Goal: Transaction & Acquisition: Download file/media

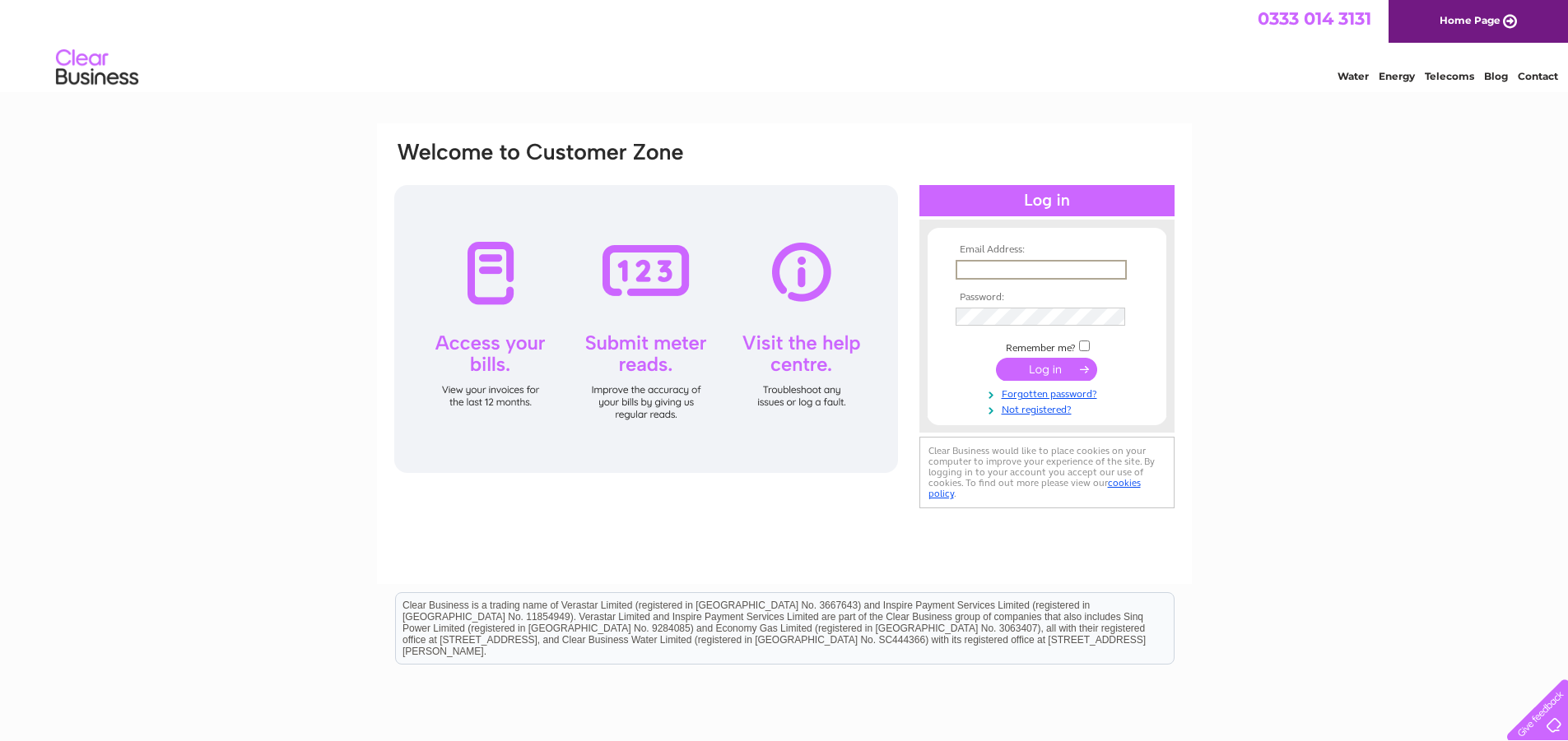
type input "markmeljeffs@yahoo.co.uk"
click at [1051, 369] on input "submit" at bounding box center [1046, 367] width 101 height 23
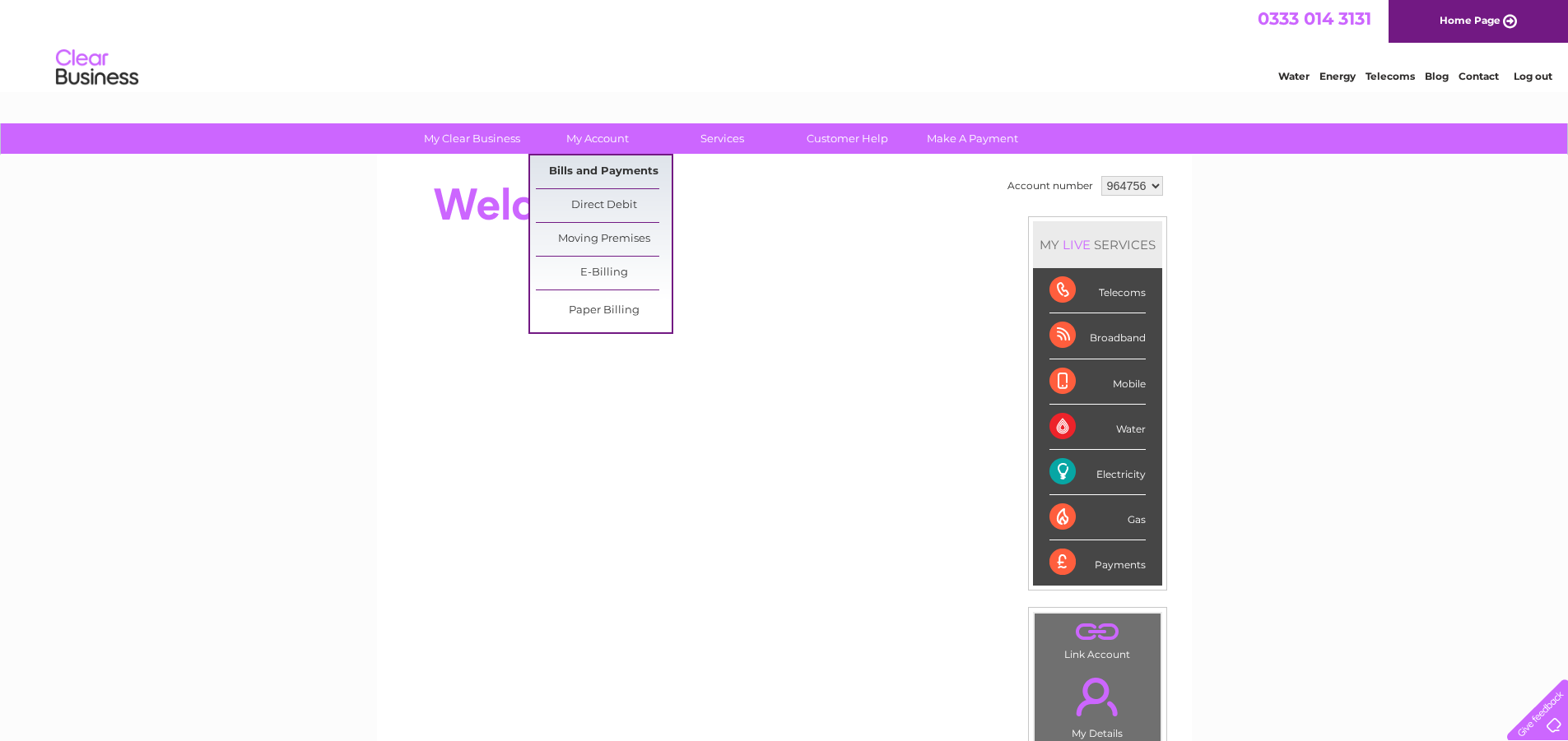
click at [600, 171] on link "Bills and Payments" at bounding box center [603, 172] width 135 height 33
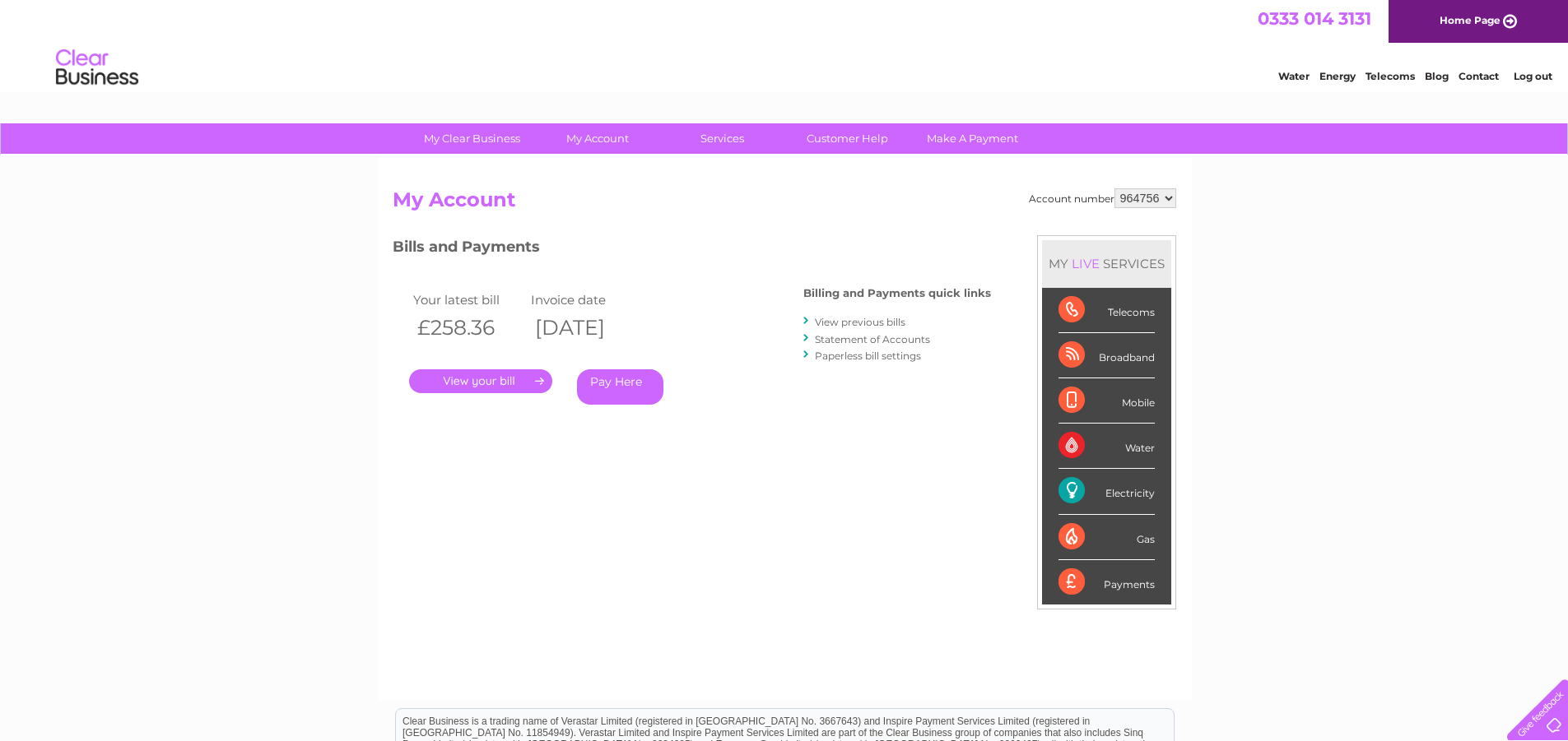
click at [496, 379] on link "." at bounding box center [481, 381] width 144 height 24
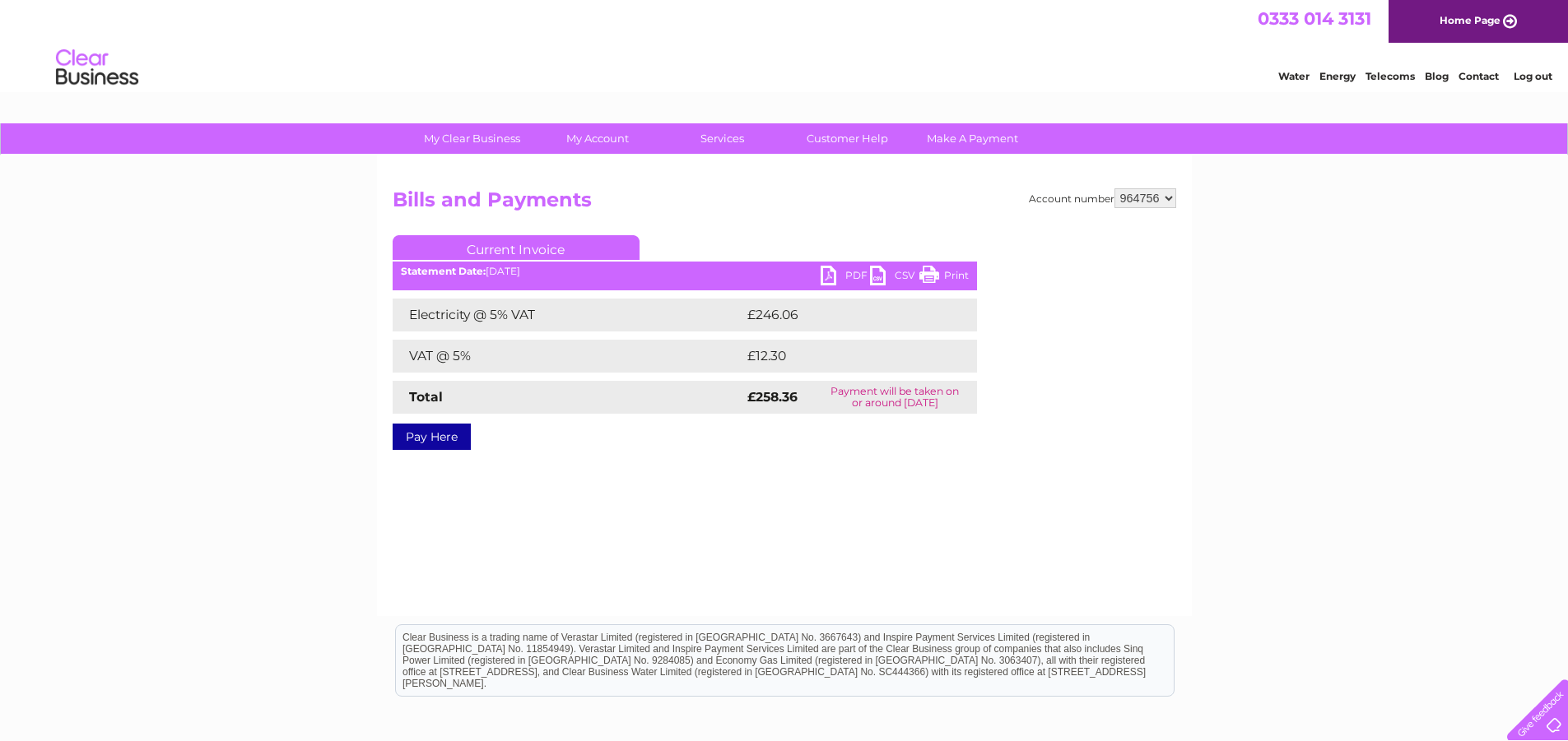
click at [852, 275] on link "PDF" at bounding box center [845, 278] width 49 height 24
click at [1166, 198] on select "964756 964775 964776 964777 964778 964780 964781 964787 964788 964891" at bounding box center [1146, 198] width 62 height 20
select select "964775"
click at [1115, 188] on select "964756 964775 964776 964777 964778 964780 964781 964787 964788 964891" at bounding box center [1146, 198] width 62 height 20
click at [845, 274] on link "PDF" at bounding box center [845, 278] width 49 height 24
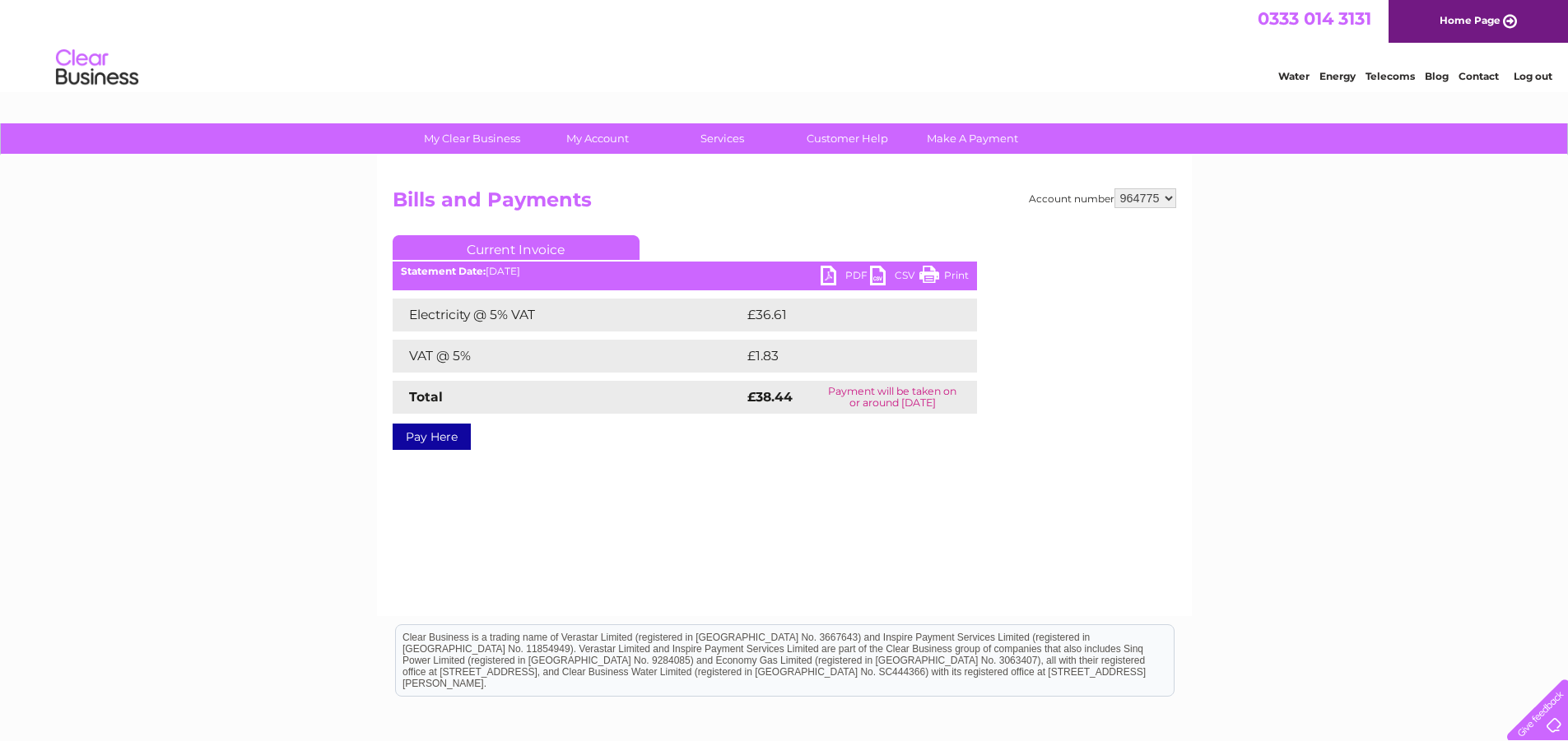
click at [1167, 198] on select "964756 964775 964776 964777 964778 964780 964781 964787 964788 964891" at bounding box center [1146, 198] width 62 height 20
select select "964776"
click at [1115, 188] on select "964756 964775 964776 964777 964778 964780 964781 964787 964788 964891" at bounding box center [1146, 198] width 62 height 20
click at [852, 276] on link "PDF" at bounding box center [845, 278] width 49 height 24
click at [1362, 15] on span "0333 014 3131" at bounding box center [1314, 18] width 114 height 21
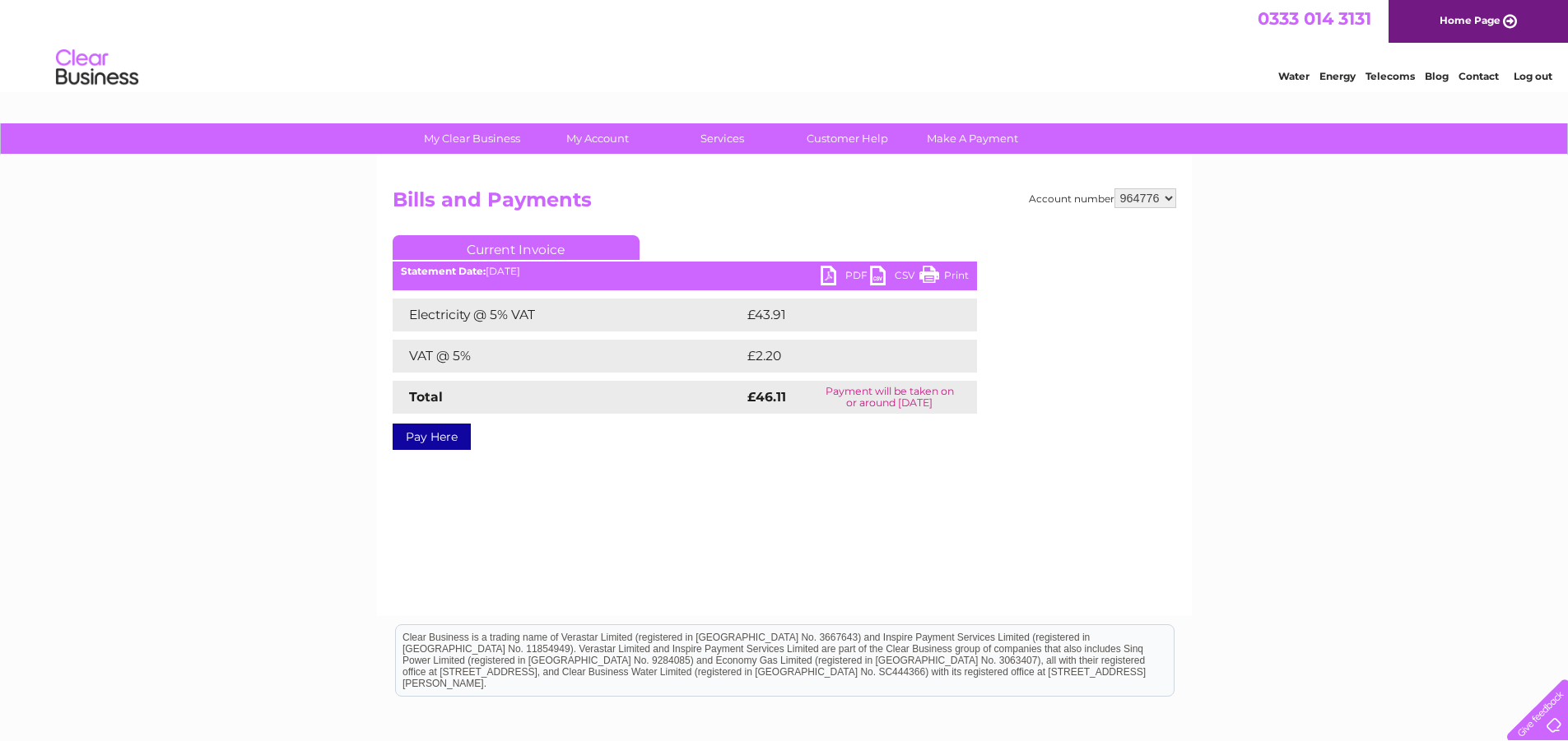
click at [1166, 200] on select "964756 964775 964776 964777 964778 964780 964781 964787 964788 964891" at bounding box center [1146, 198] width 62 height 20
select select "964777"
click at [1115, 188] on select "964756 964775 964776 964777 964778 964780 964781 964787 964788 964891" at bounding box center [1146, 198] width 62 height 20
click at [839, 275] on link "PDF" at bounding box center [845, 278] width 49 height 24
click at [1167, 196] on select "964756 964775 964776 964777 964778 964780 964781 964787 964788 964891" at bounding box center [1146, 198] width 62 height 20
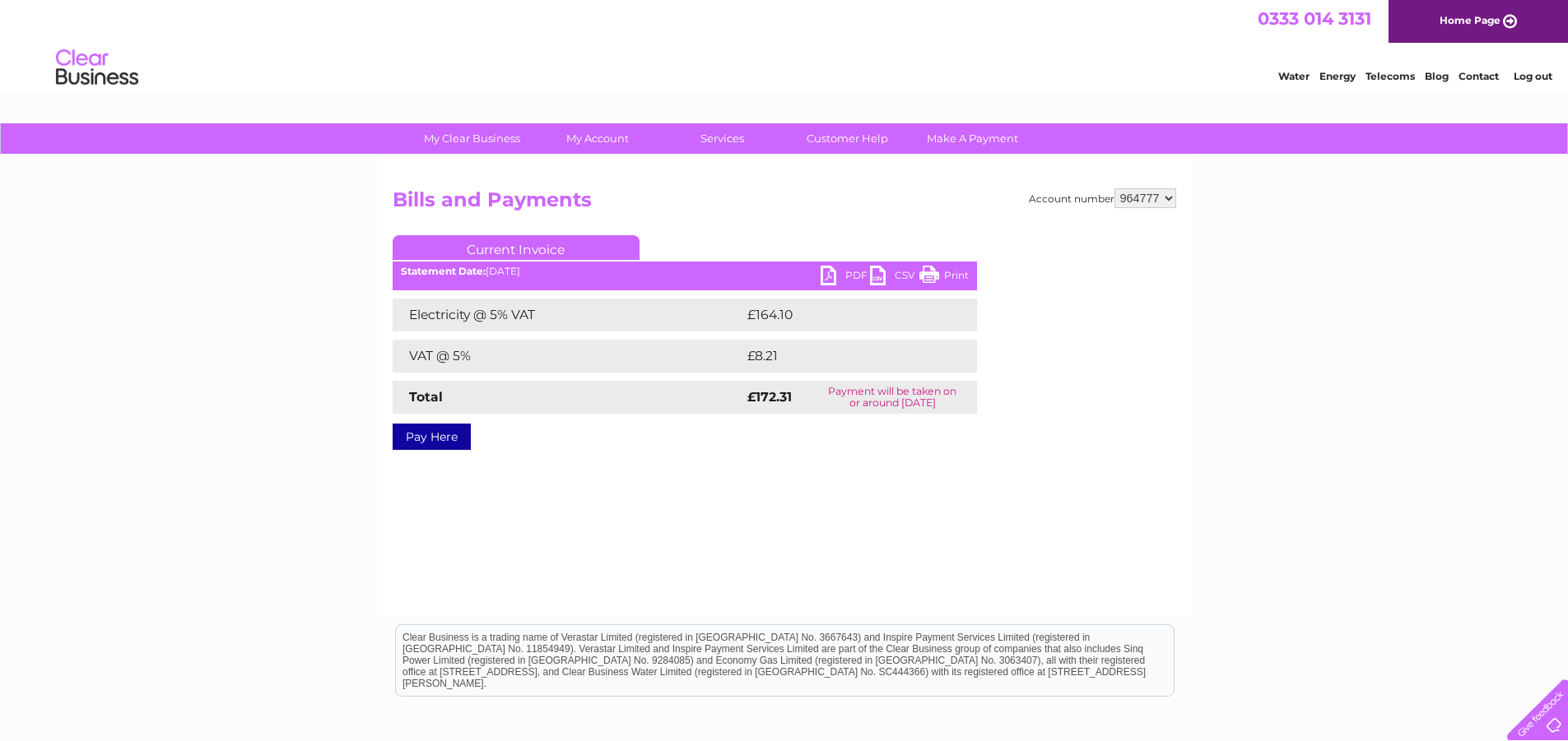
select select "964778"
click at [1115, 188] on select "964756 964775 964776 964777 964778 964780 964781 964787 964788 964891" at bounding box center [1146, 198] width 62 height 20
click at [841, 273] on link "PDF" at bounding box center [845, 278] width 49 height 24
click at [1167, 195] on select "964756 964775 964776 964777 964778 964780 964781 964787 964788 964891" at bounding box center [1146, 198] width 62 height 20
select select "964780"
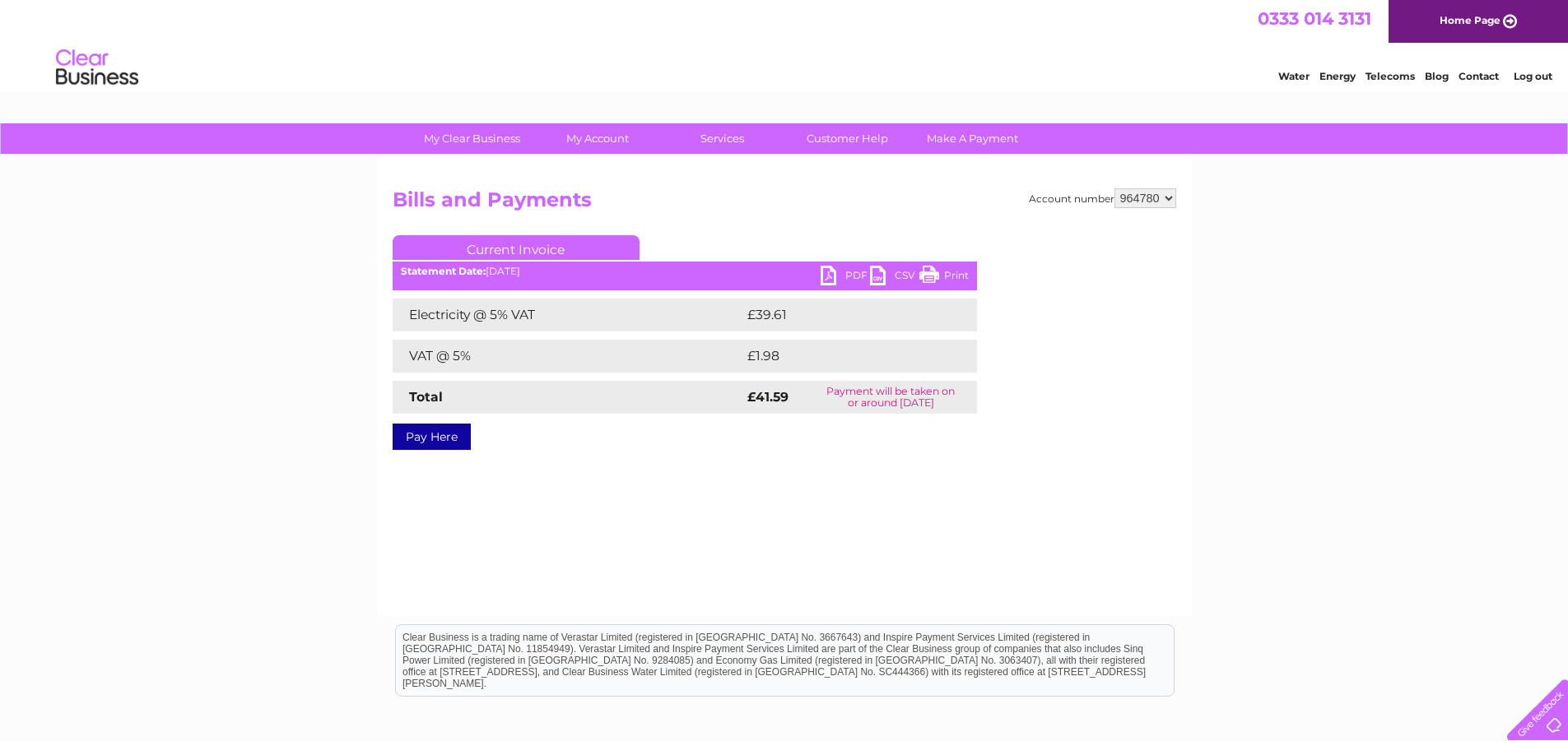
click at [1115, 188] on select "964756 964775 964776 964777 964778 964780 964781 964787 964788 964891" at bounding box center [1146, 198] width 62 height 20
click at [847, 273] on link "PDF" at bounding box center [845, 278] width 49 height 24
click at [1167, 200] on select "964756 964775 964776 964777 964778 964780 964781 964787 964788 964891" at bounding box center [1146, 198] width 62 height 20
select select "964781"
click at [1115, 188] on select "964756 964775 964776 964777 964778 964780 964781 964787 964788 964891" at bounding box center [1146, 198] width 62 height 20
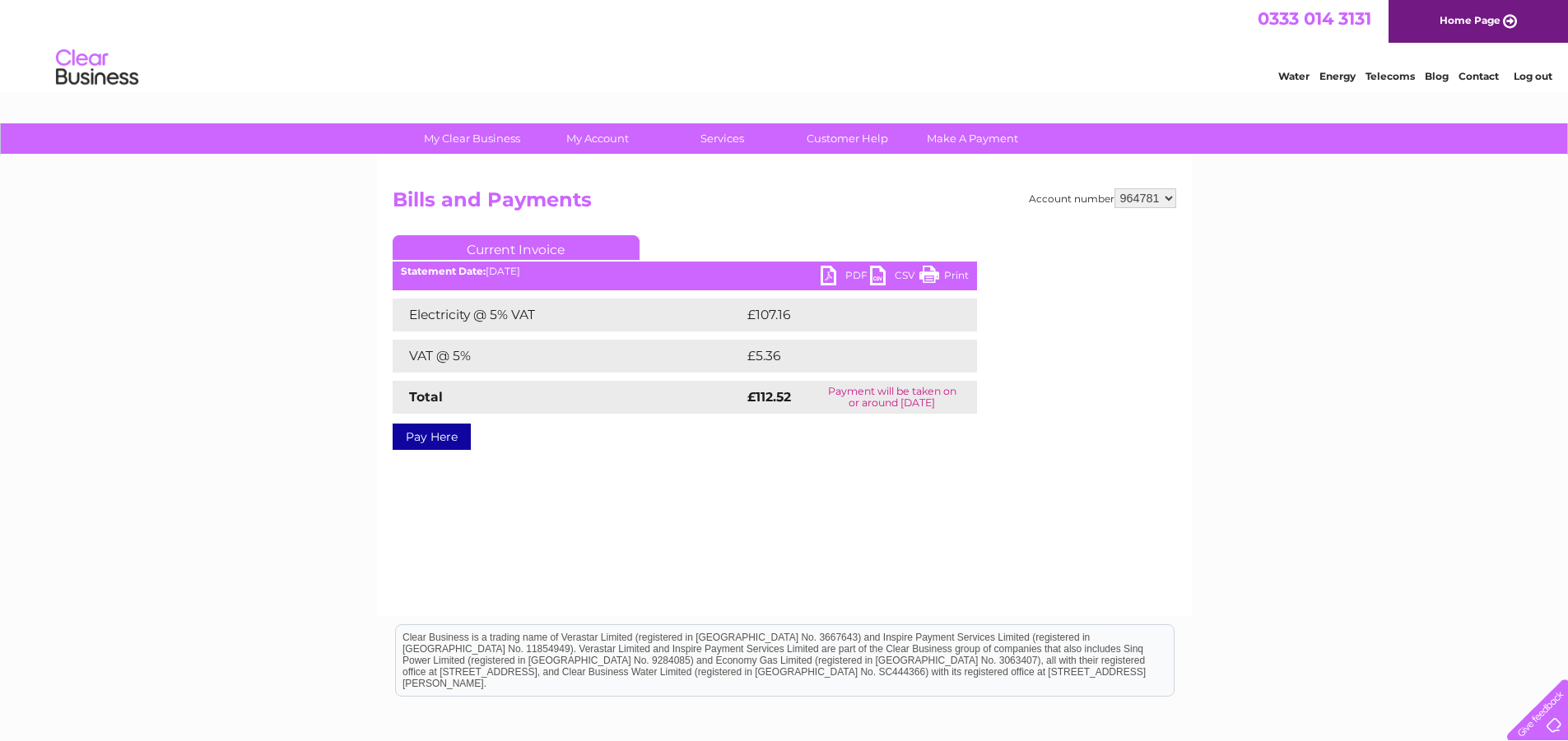
click at [839, 272] on link "PDF" at bounding box center [845, 278] width 49 height 24
click at [1166, 198] on select "964756 964775 964776 964777 964778 964780 964781 964787 964788 964891" at bounding box center [1146, 198] width 62 height 20
select select "964787"
click at [1115, 188] on select "964756 964775 964776 964777 964778 964780 964781 964787 964788 964891" at bounding box center [1146, 198] width 62 height 20
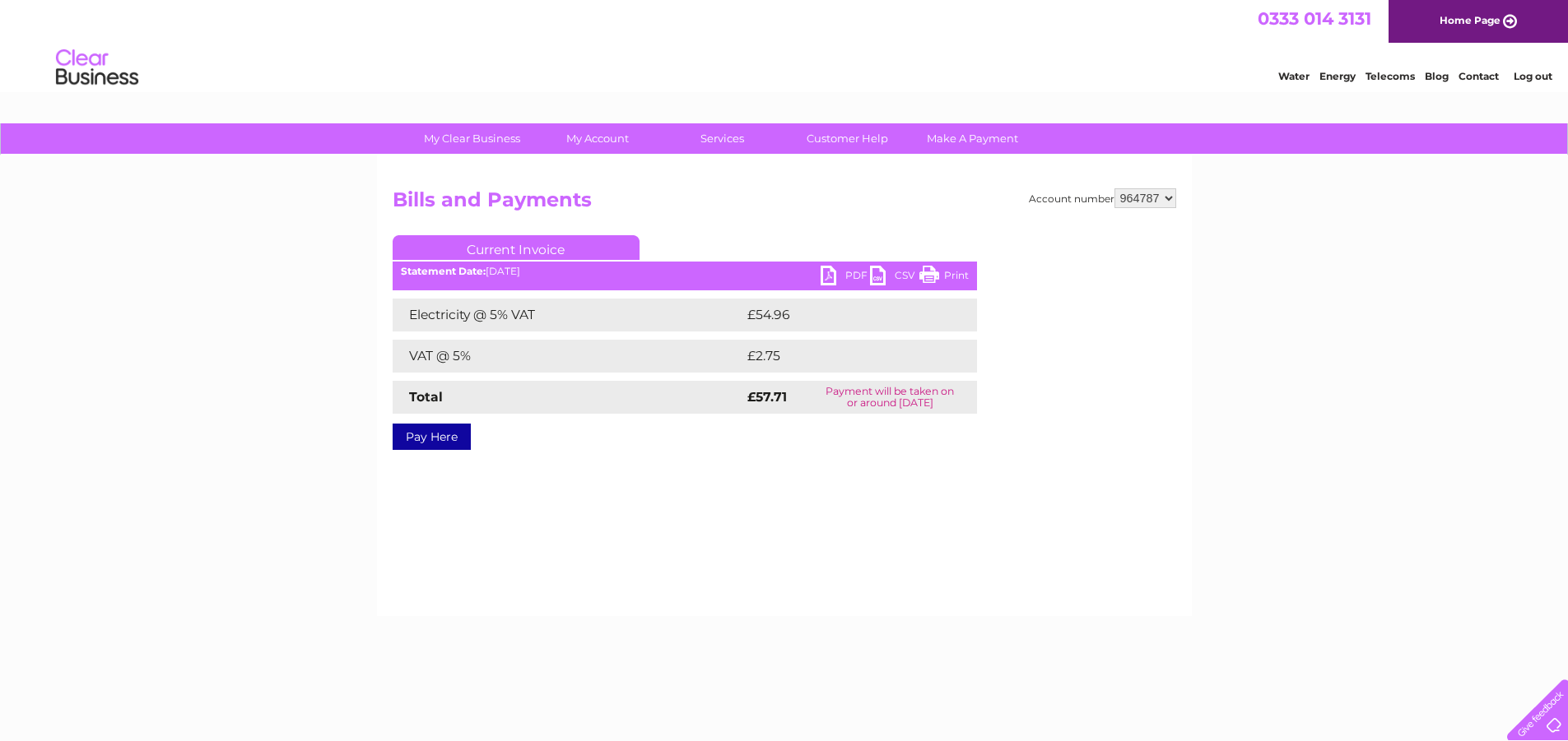
click at [839, 274] on link "PDF" at bounding box center [845, 278] width 49 height 24
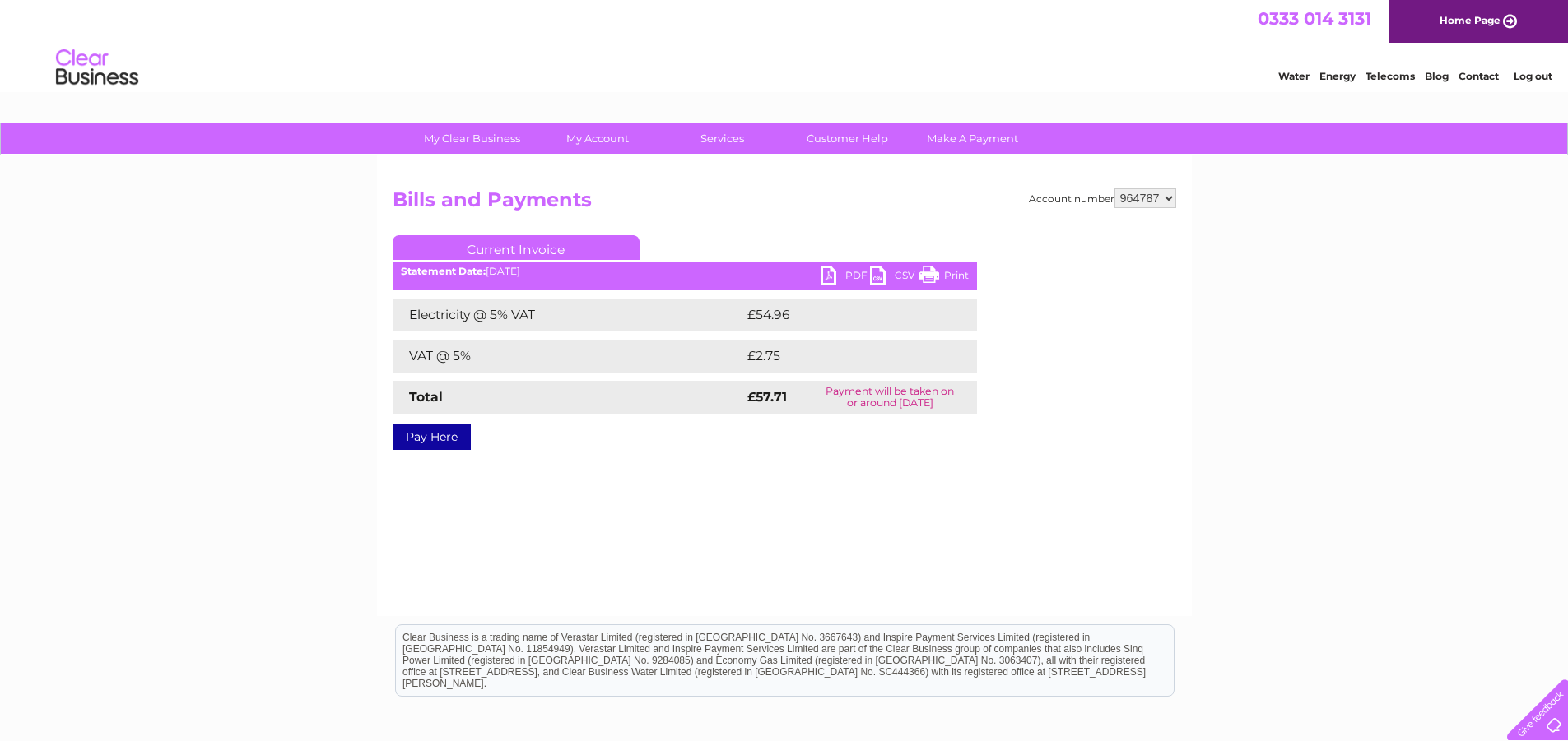
click at [1167, 198] on select "964756 964775 964776 964777 964778 964780 964781 964787 964788 964891" at bounding box center [1146, 198] width 62 height 20
select select "964788"
click at [1115, 188] on select "964756 964775 964776 964777 964778 964780 964781 964787 964788 964891" at bounding box center [1146, 198] width 62 height 20
click at [845, 277] on link "PDF" at bounding box center [845, 278] width 49 height 24
click at [1167, 200] on select "964756 964775 964776 964777 964778 964780 964781 964787 964788 964891" at bounding box center [1146, 198] width 62 height 20
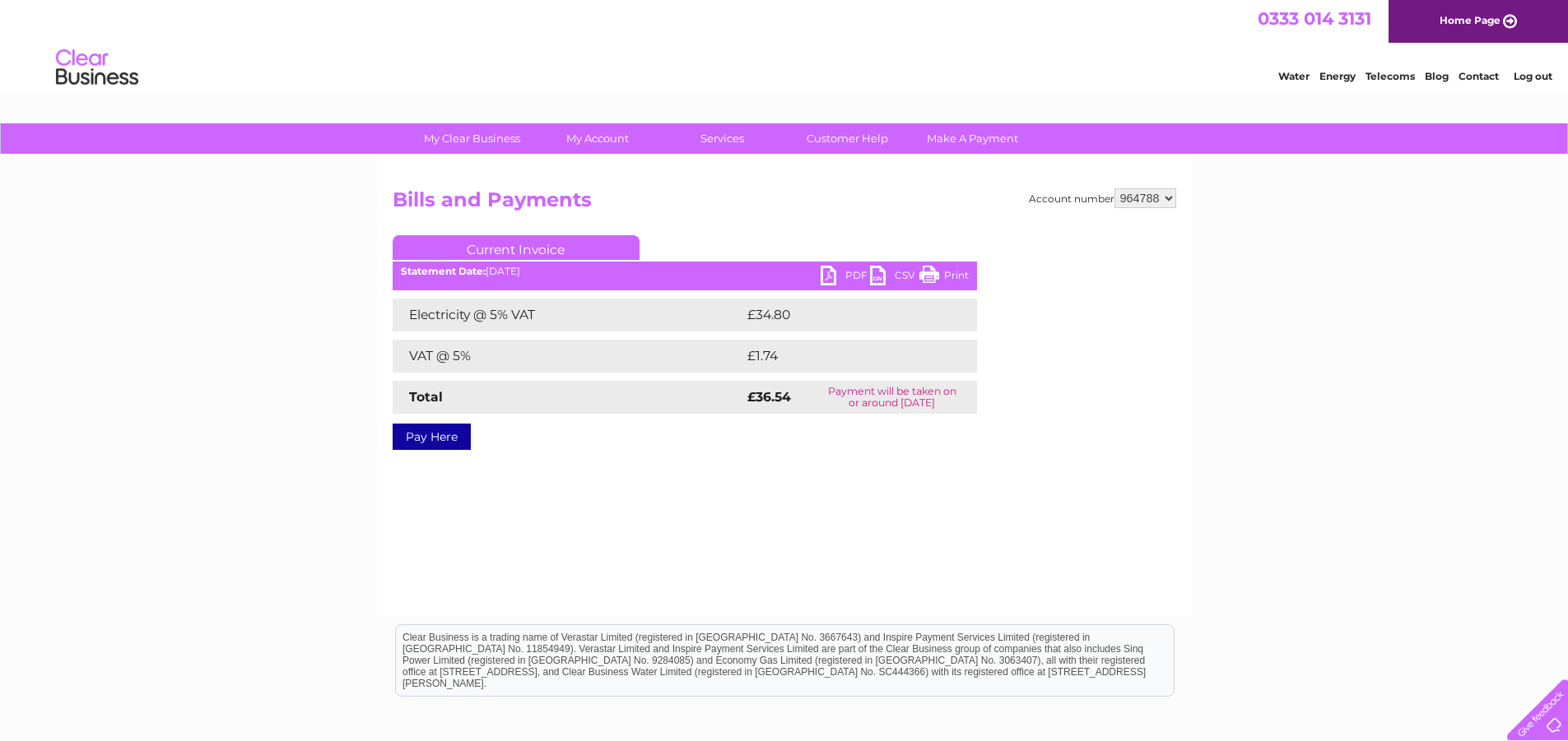
select select "964891"
click at [1115, 188] on select "964756 964775 964776 964777 964778 964780 964781 964787 964788 964891" at bounding box center [1146, 198] width 62 height 20
click at [848, 272] on link "PDF" at bounding box center [845, 278] width 49 height 24
